Goal: Information Seeking & Learning: Learn about a topic

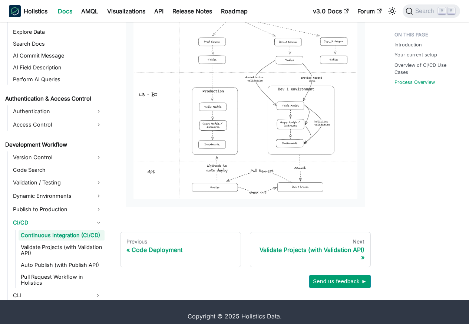
scroll to position [801, 0]
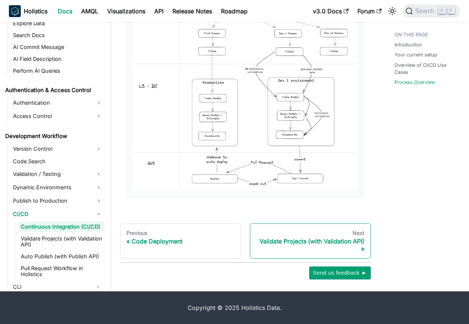
click at [335, 248] on div "Validate Projects (with Validation API)" at bounding box center [310, 244] width 108 height 15
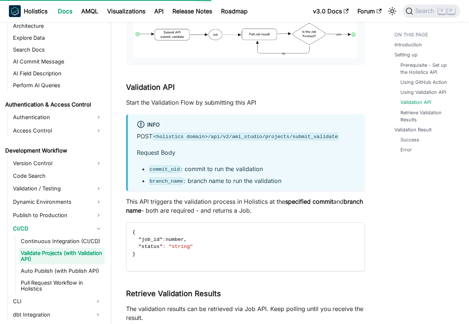
scroll to position [934, 0]
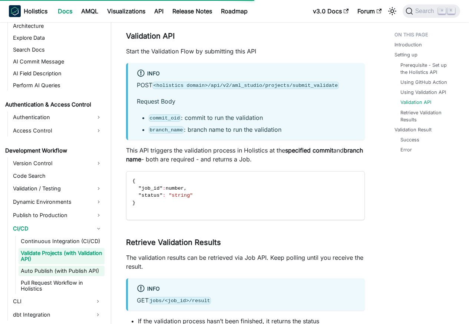
click at [54, 273] on link "Auto Publish (with Publish API)" at bounding box center [62, 270] width 86 height 10
click at [73, 271] on link "Auto Publish (with Publish API)" at bounding box center [62, 270] width 86 height 10
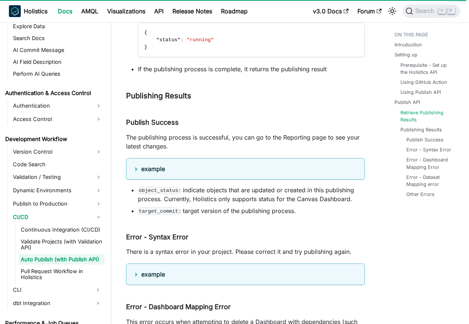
scroll to position [1246, 0]
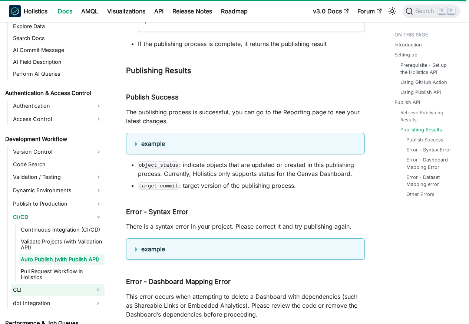
click at [68, 292] on link "CLI" at bounding box center [51, 290] width 80 height 12
click at [71, 291] on link "CLI" at bounding box center [51, 290] width 80 height 12
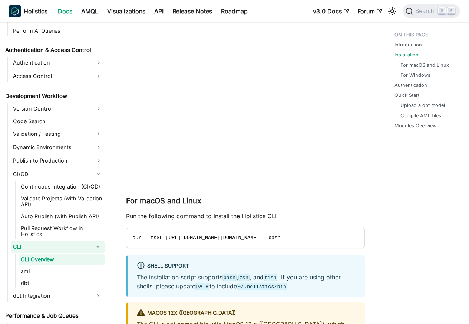
scroll to position [311, 0]
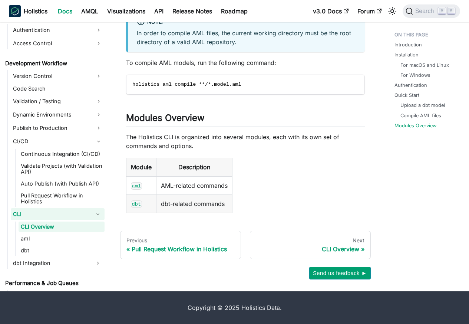
scroll to position [1324, 0]
click at [23, 251] on link "dbt" at bounding box center [62, 250] width 86 height 10
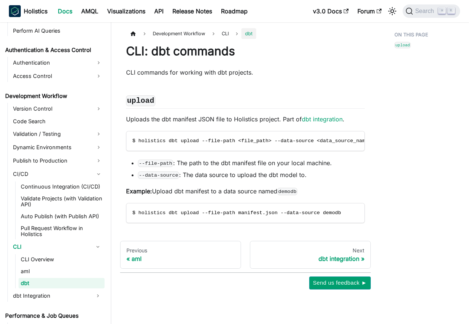
scroll to position [486, 0]
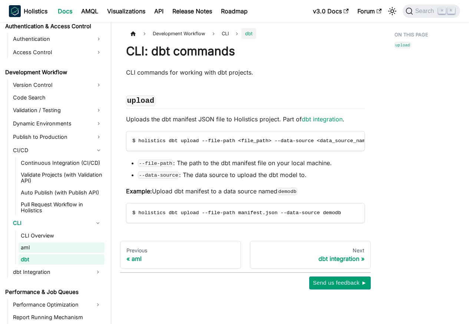
click at [24, 248] on link "aml" at bounding box center [62, 247] width 86 height 10
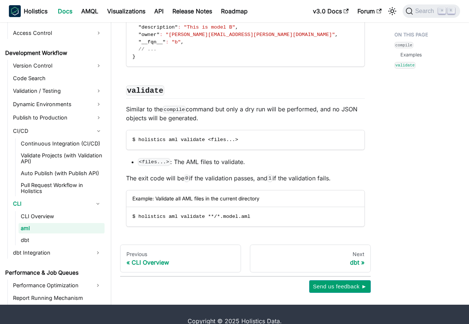
scroll to position [878, 0]
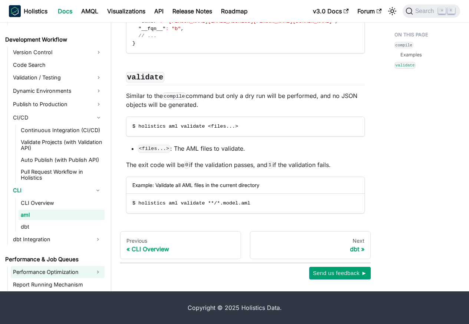
click at [41, 266] on link "Performance Optimization" at bounding box center [51, 272] width 80 height 12
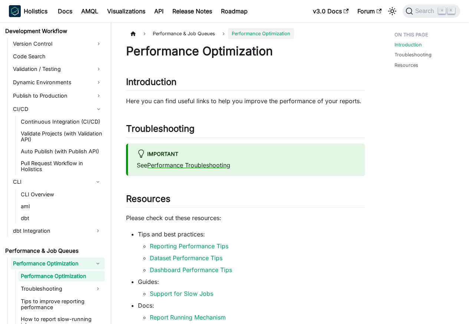
scroll to position [544, 0]
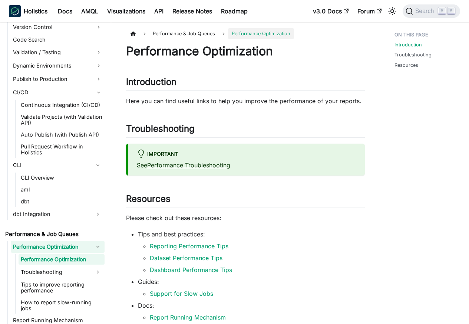
click at [43, 224] on ul "Welcome to Holistics Introduction Our Philosophy How Holistics Works Walkthroug…" at bounding box center [54, 94] width 102 height 1216
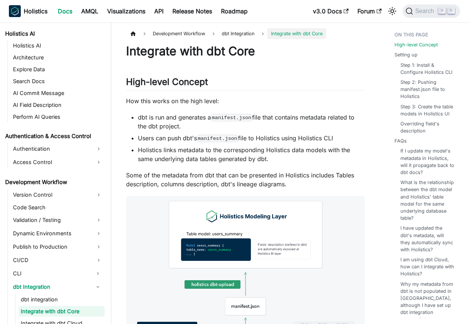
scroll to position [429, 0]
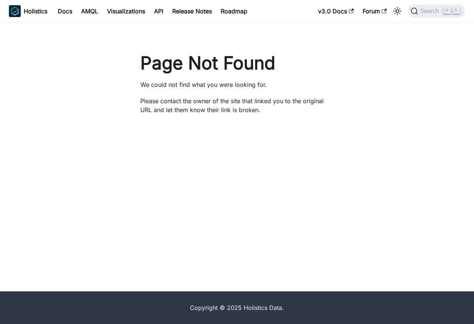
click at [53, 292] on footer "Copyright © 2025 Holistics Data." at bounding box center [237, 307] width 474 height 33
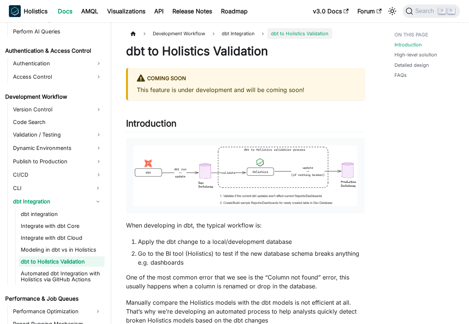
scroll to position [464, 0]
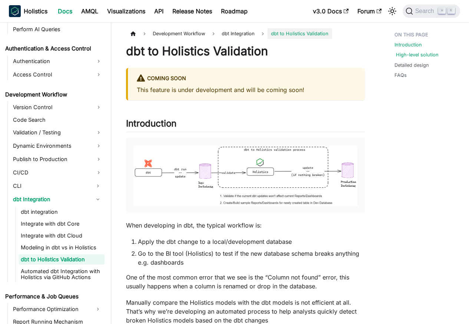
click at [416, 54] on link "High-level solution" at bounding box center [417, 54] width 43 height 7
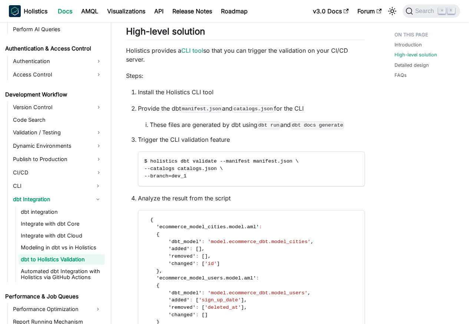
click at [65, 264] on ul "dbt integration Integrate with dbt Core Integrate with dbt Cloud Modeling in db…" at bounding box center [59, 244] width 89 height 76
click at [41, 280] on link "Automated dbt Integration with Holistics via GitHub Actions" at bounding box center [62, 274] width 86 height 16
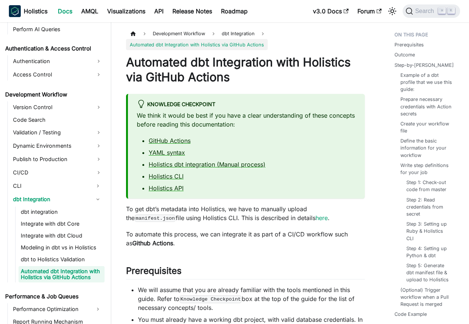
scroll to position [482, 0]
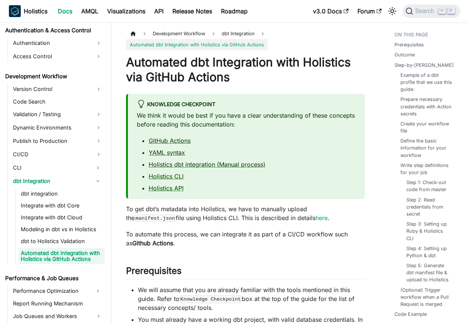
click at [40, 248] on link "Automated dbt Integration with Holistics via GitHub Actions" at bounding box center [62, 256] width 86 height 16
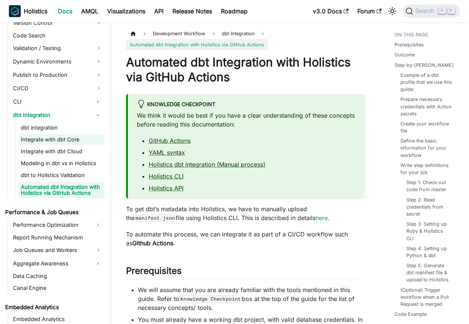
scroll to position [660, 0]
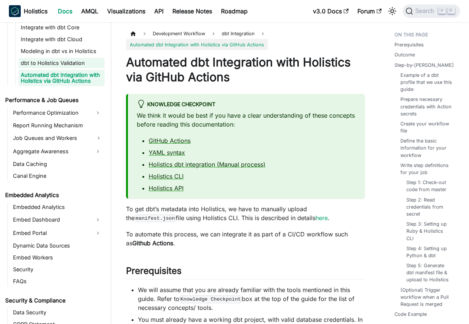
click at [45, 64] on link "dbt to Holistics Validation" at bounding box center [62, 63] width 86 height 10
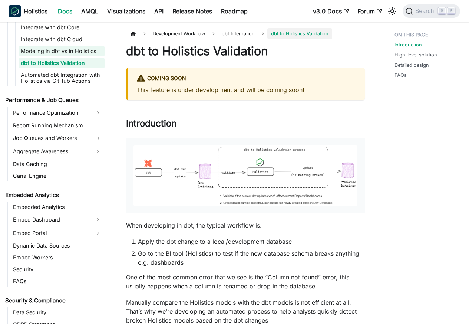
click at [43, 50] on link "Modeling in dbt vs in Holistics" at bounding box center [62, 51] width 86 height 10
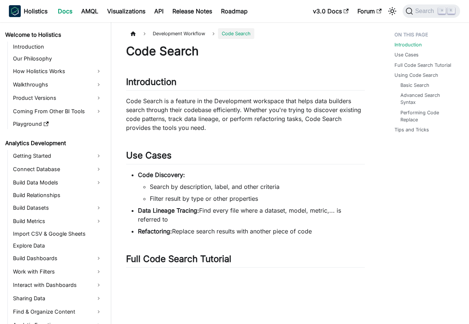
scroll to position [325, 0]
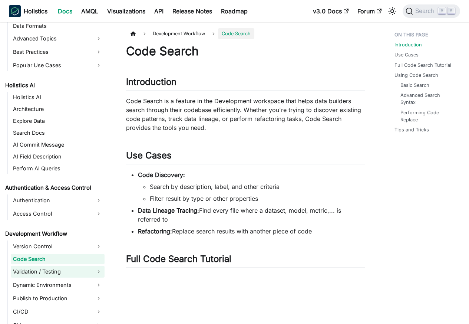
click at [38, 267] on link "Validation / Testing" at bounding box center [58, 271] width 94 height 12
click at [46, 267] on link "Validation / Testing" at bounding box center [58, 271] width 94 height 12
click at [40, 272] on link "Validation / Testing" at bounding box center [58, 271] width 94 height 12
click at [45, 284] on link "Dynamic Environments" at bounding box center [58, 285] width 94 height 12
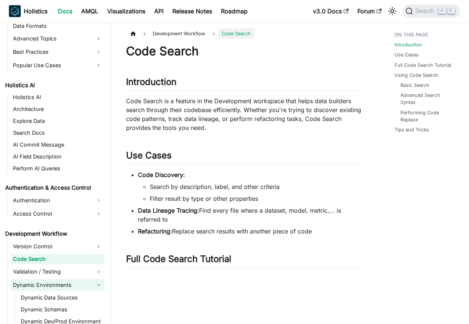
click at [47, 284] on link "Dynamic Environments" at bounding box center [58, 285] width 94 height 12
click at [54, 285] on link "Dynamic Environments" at bounding box center [58, 285] width 94 height 12
click at [52, 285] on link "Dynamic Environments" at bounding box center [58, 285] width 94 height 12
click at [104, 284] on link "Dynamic Environments" at bounding box center [58, 285] width 94 height 12
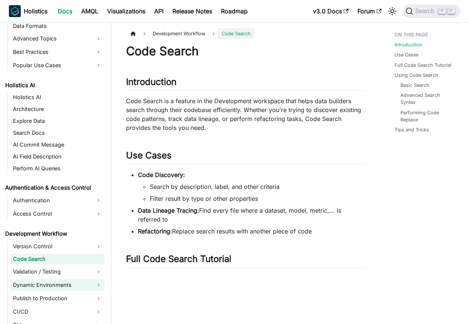
click at [58, 285] on link "Dynamic Environments" at bounding box center [58, 285] width 94 height 12
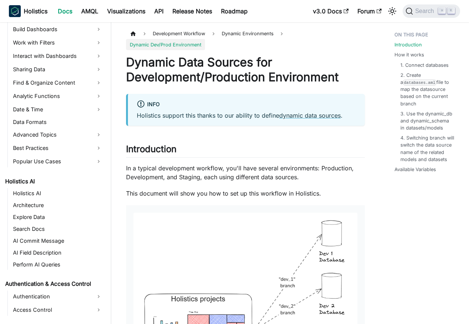
scroll to position [387, 0]
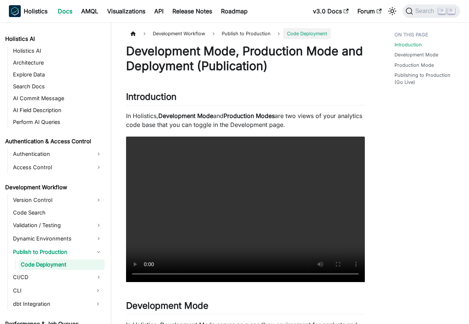
scroll to position [377, 0]
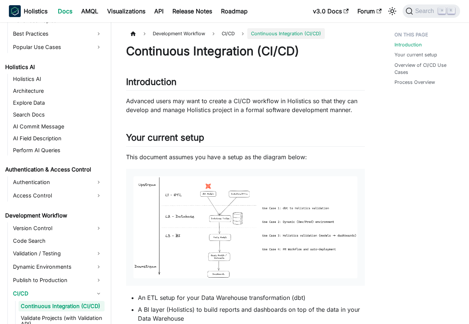
scroll to position [390, 0]
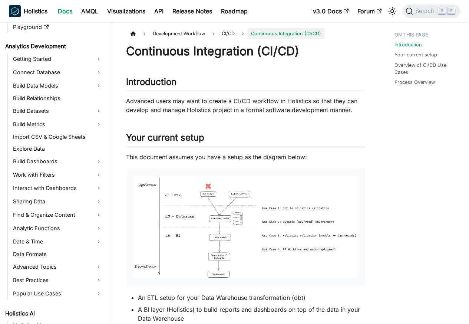
scroll to position [390, 0]
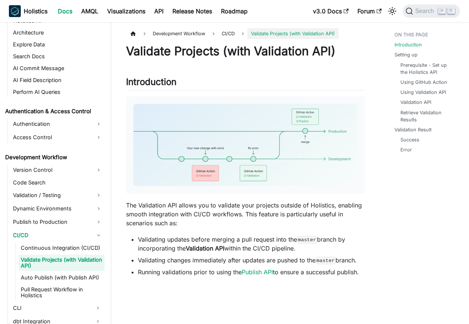
scroll to position [408, 0]
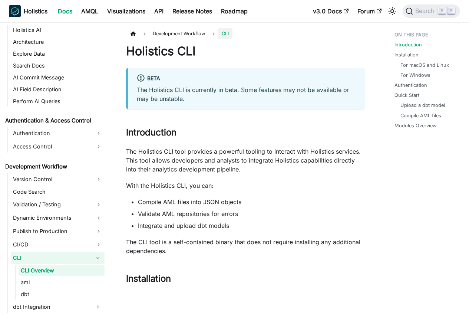
scroll to position [403, 0]
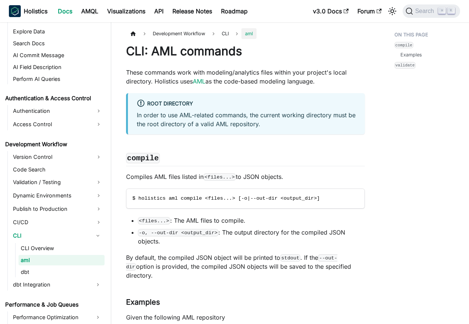
scroll to position [415, 0]
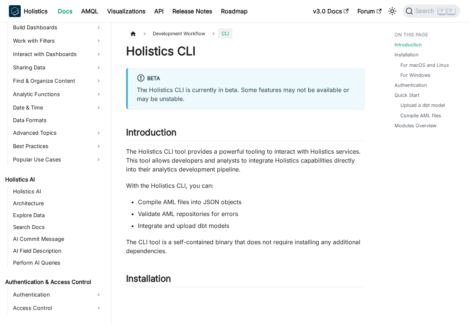
scroll to position [403, 0]
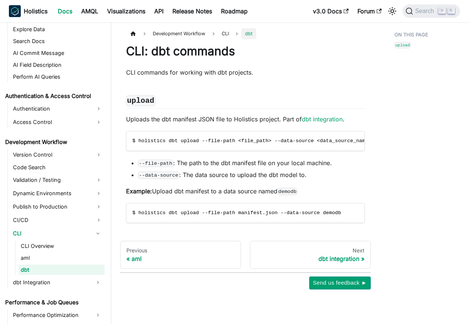
scroll to position [427, 0]
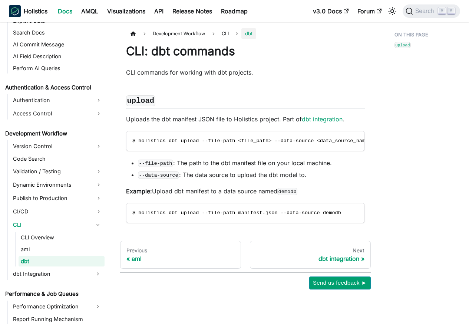
scroll to position [427, 0]
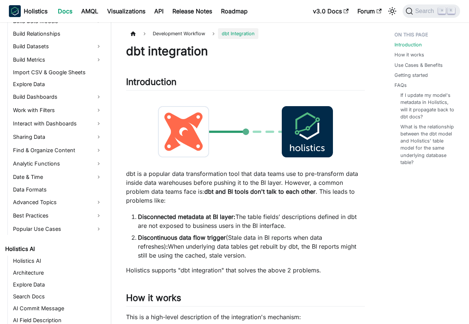
scroll to position [416, 0]
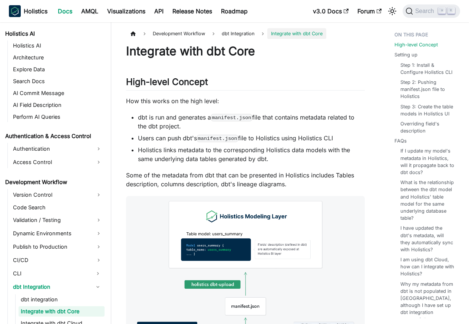
scroll to position [429, 0]
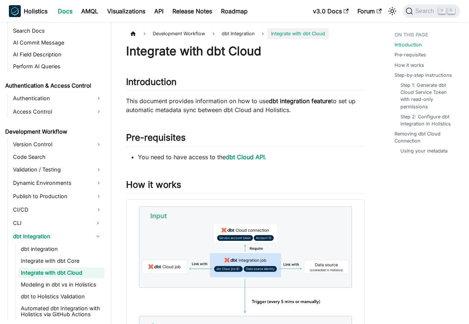
scroll to position [440, 0]
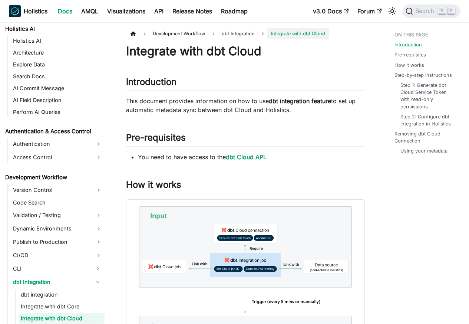
scroll to position [440, 0]
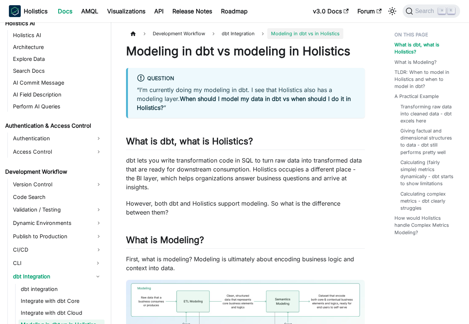
scroll to position [452, 0]
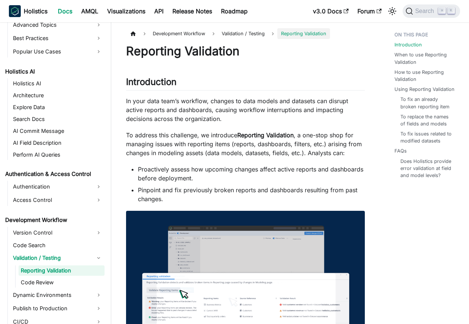
scroll to position [350, 0]
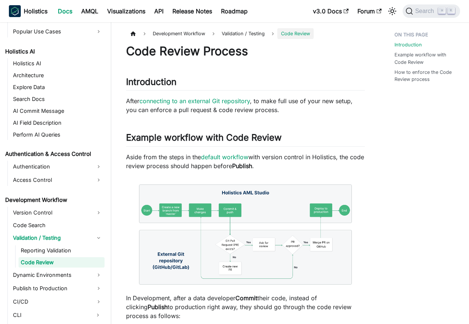
scroll to position [362, 0]
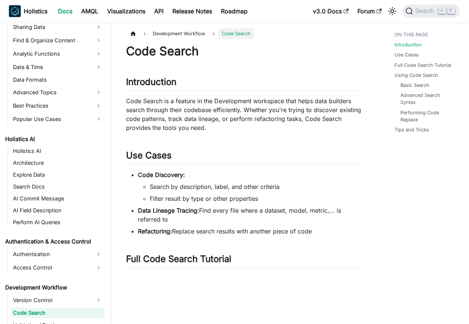
scroll to position [325, 0]
